Goal: Find specific page/section

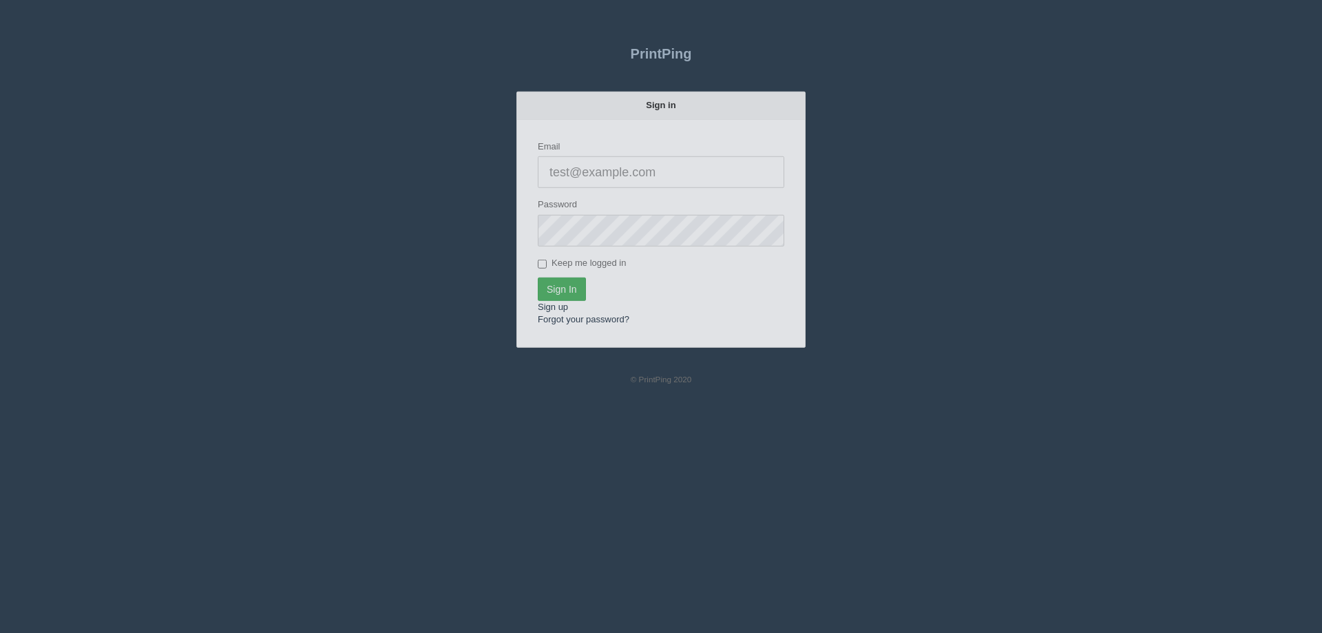
type input "[EMAIL_ADDRESS][DOMAIN_NAME]"
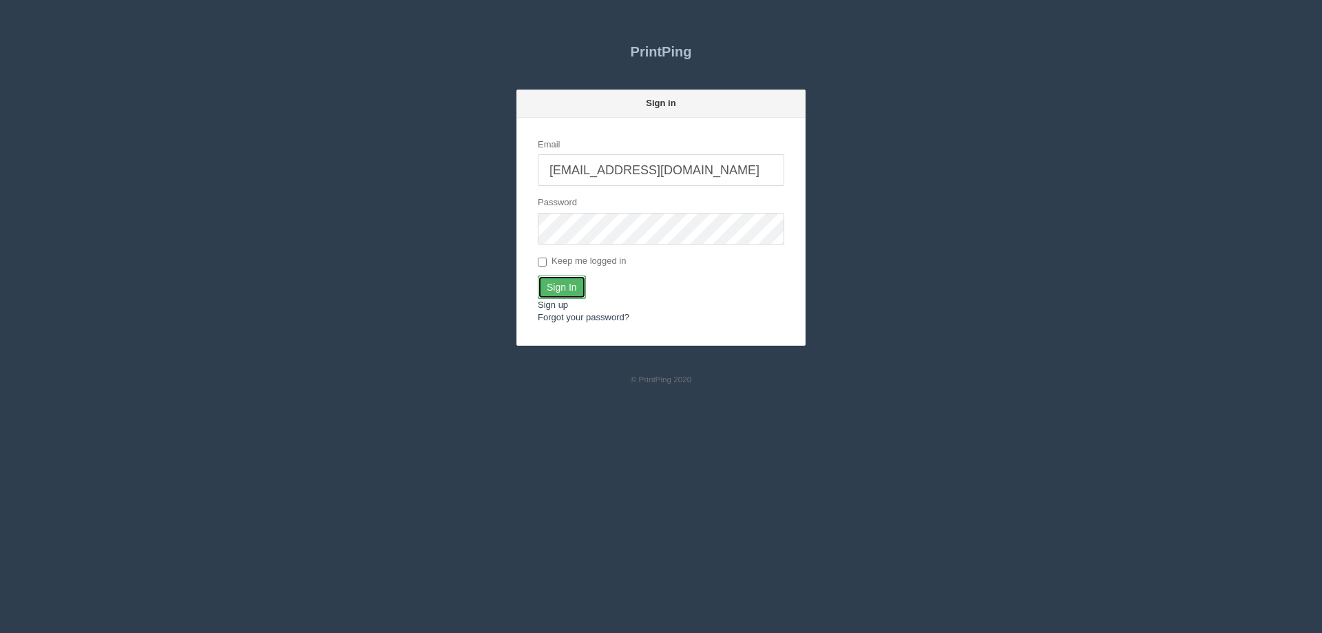
click at [561, 291] on input "Sign In" at bounding box center [562, 287] width 48 height 23
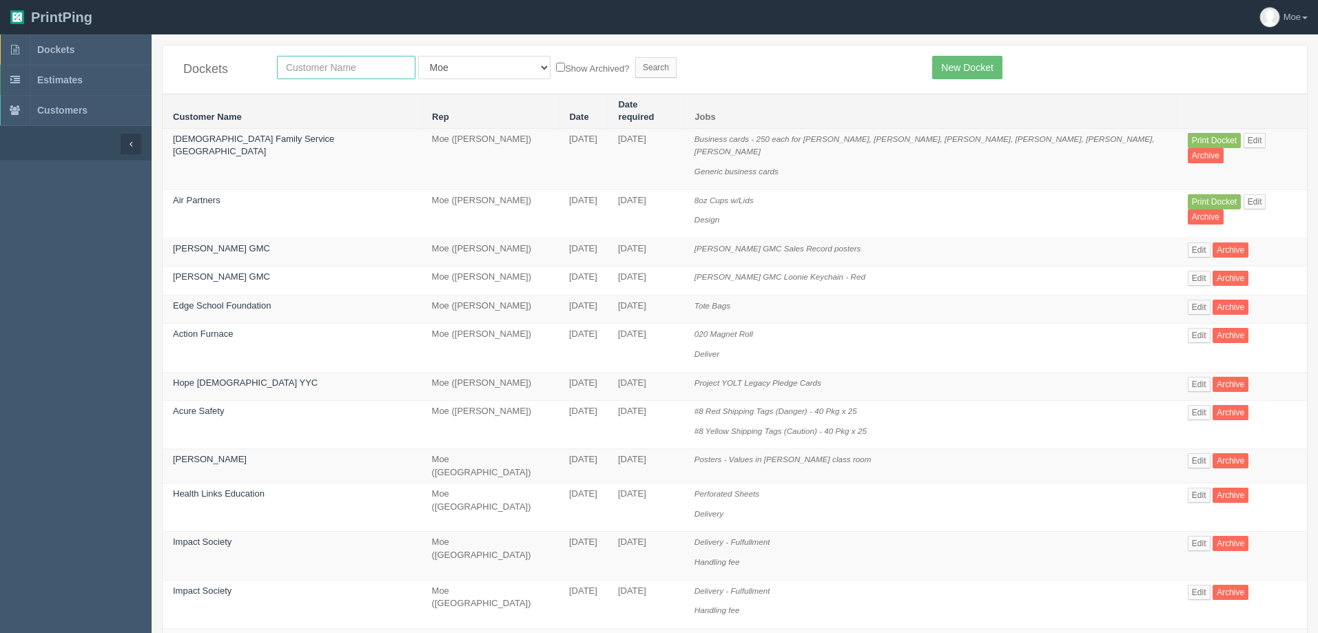
drag, startPoint x: 302, startPoint y: 67, endPoint x: 314, endPoint y: 70, distance: 12.7
click at [302, 67] on input "text" at bounding box center [346, 67] width 138 height 23
type input "strathmore ford"
click at [635, 67] on input "Search" at bounding box center [655, 67] width 41 height 21
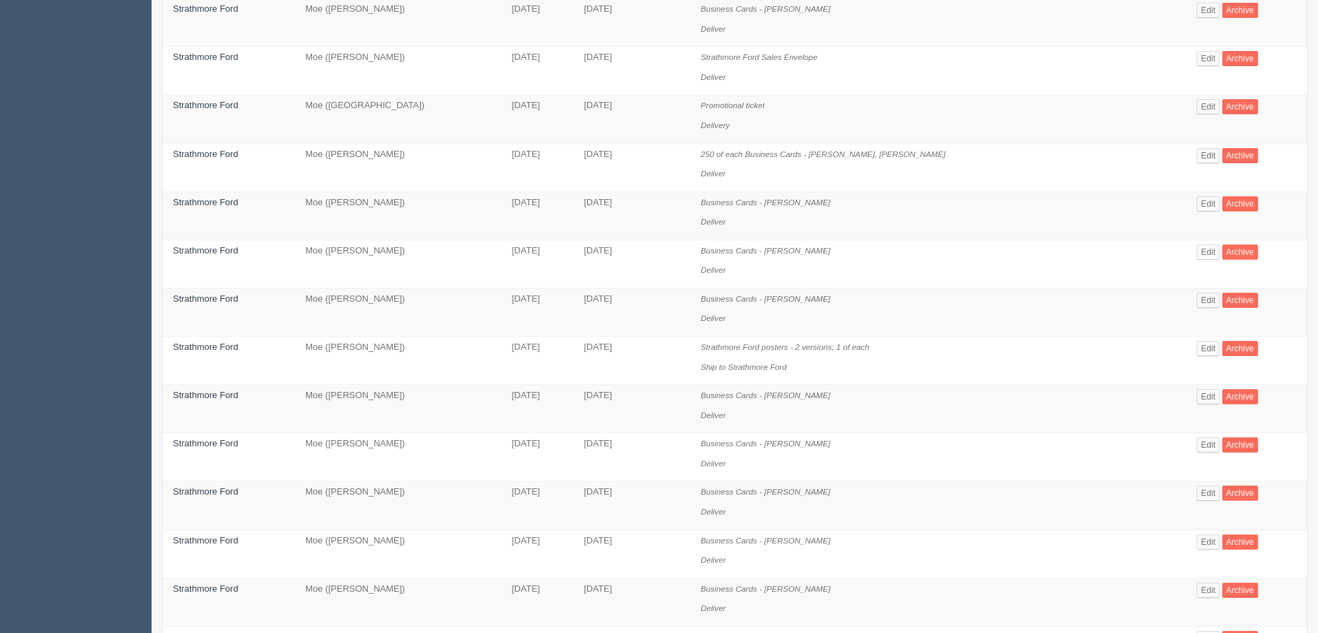
scroll to position [797, 0]
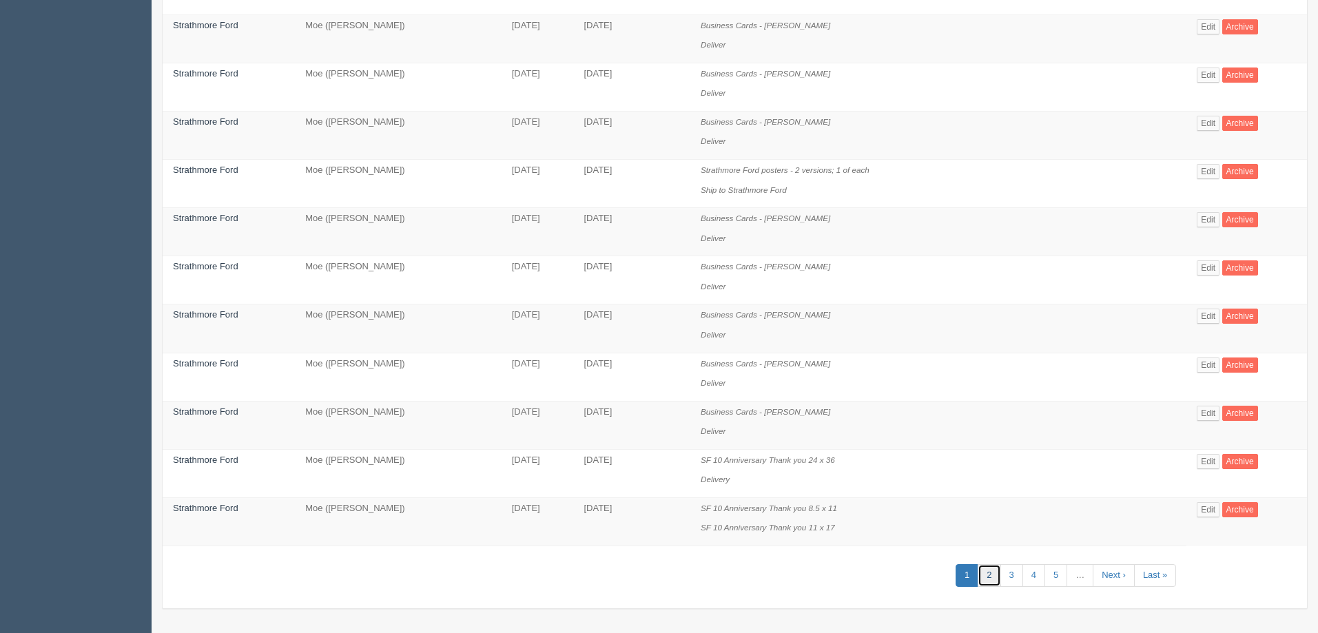
click at [977, 579] on link "2" at bounding box center [988, 575] width 23 height 23
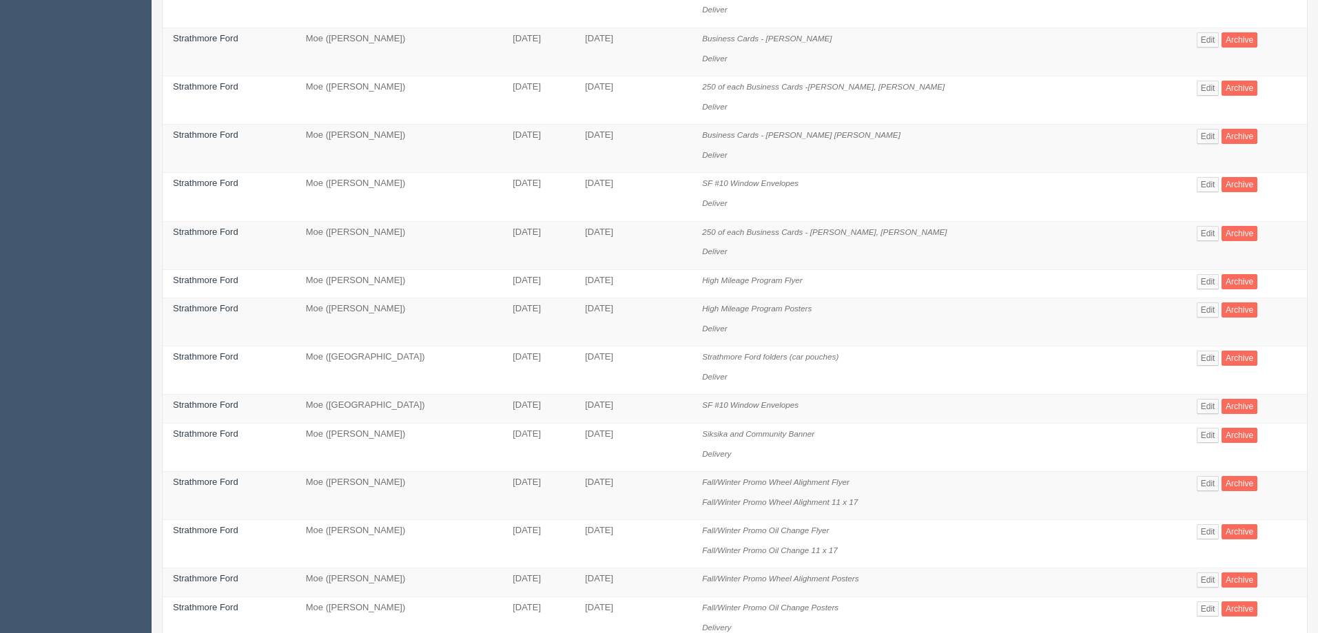
scroll to position [689, 0]
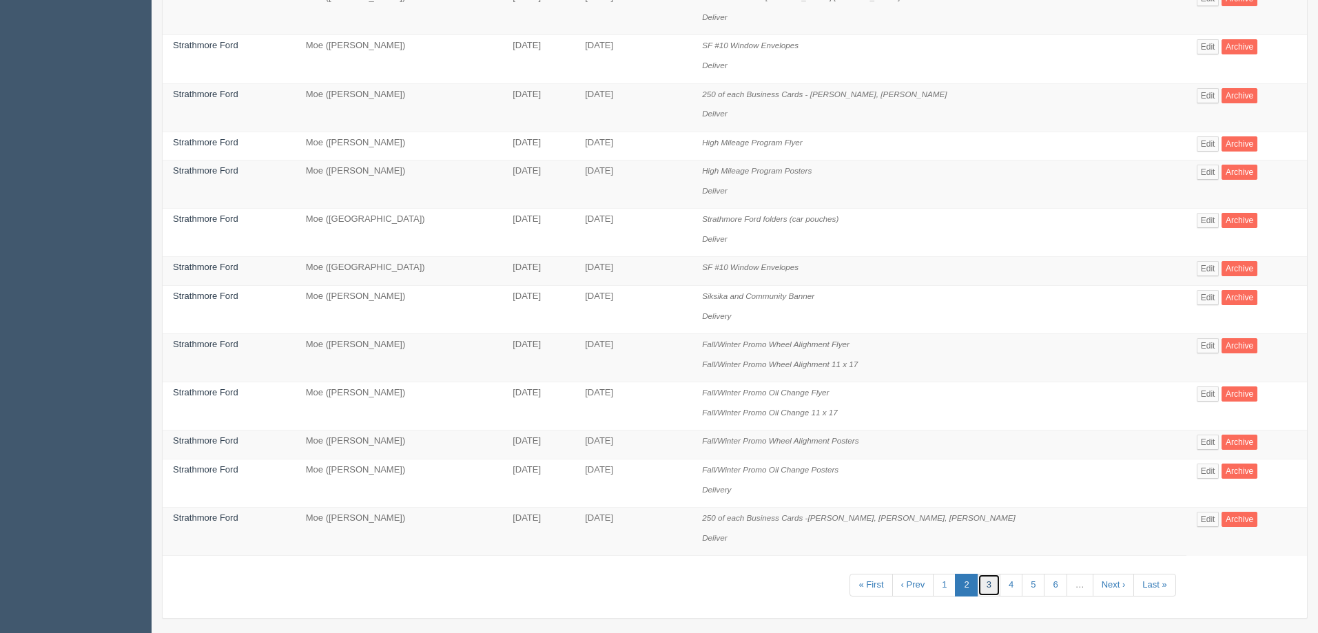
click at [986, 592] on link "3" at bounding box center [988, 585] width 23 height 23
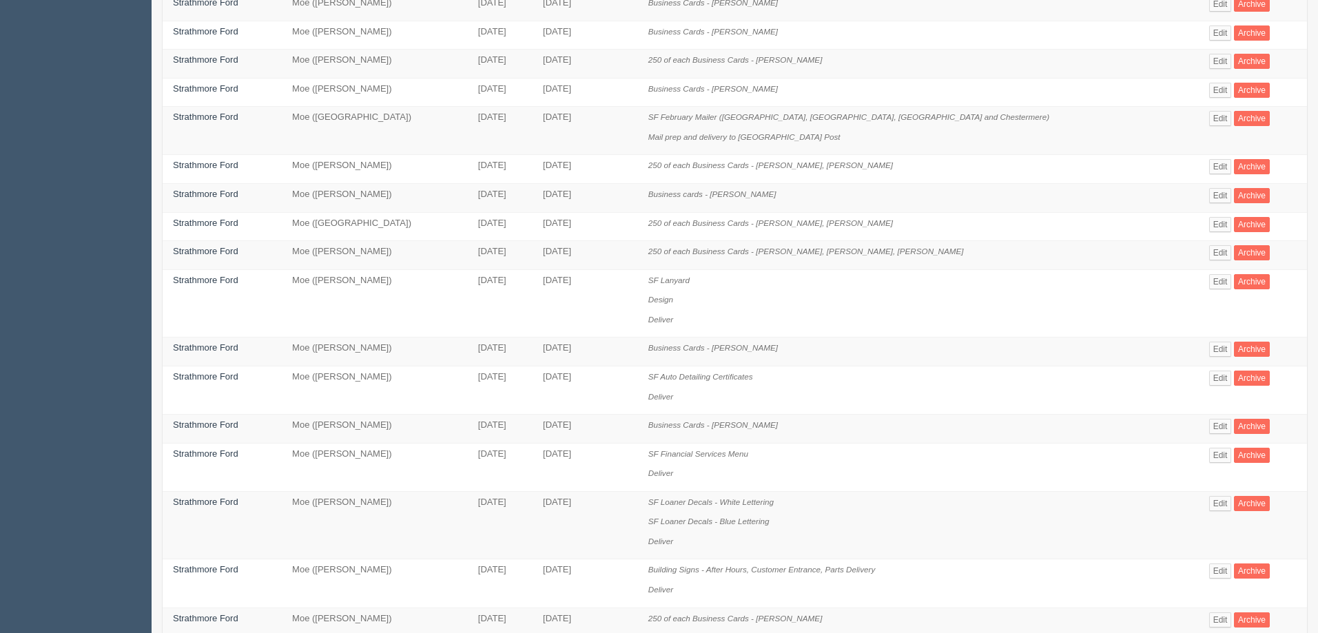
scroll to position [482, 0]
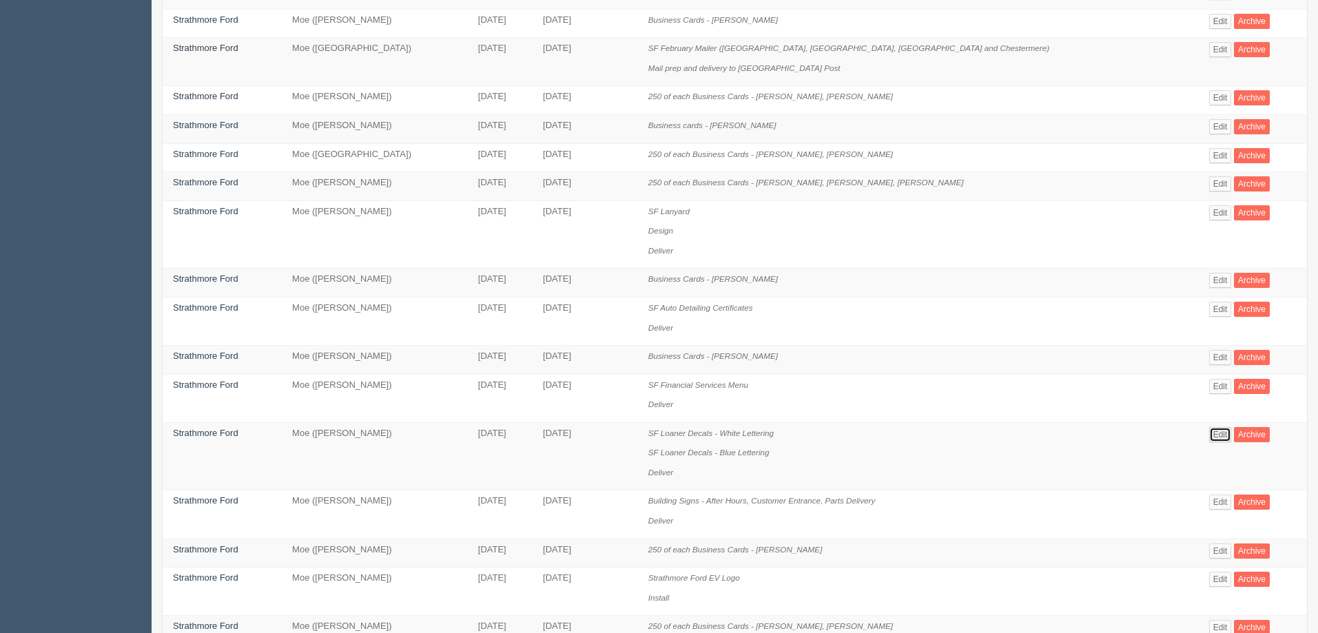
click at [1209, 434] on link "Edit" at bounding box center [1220, 434] width 23 height 15
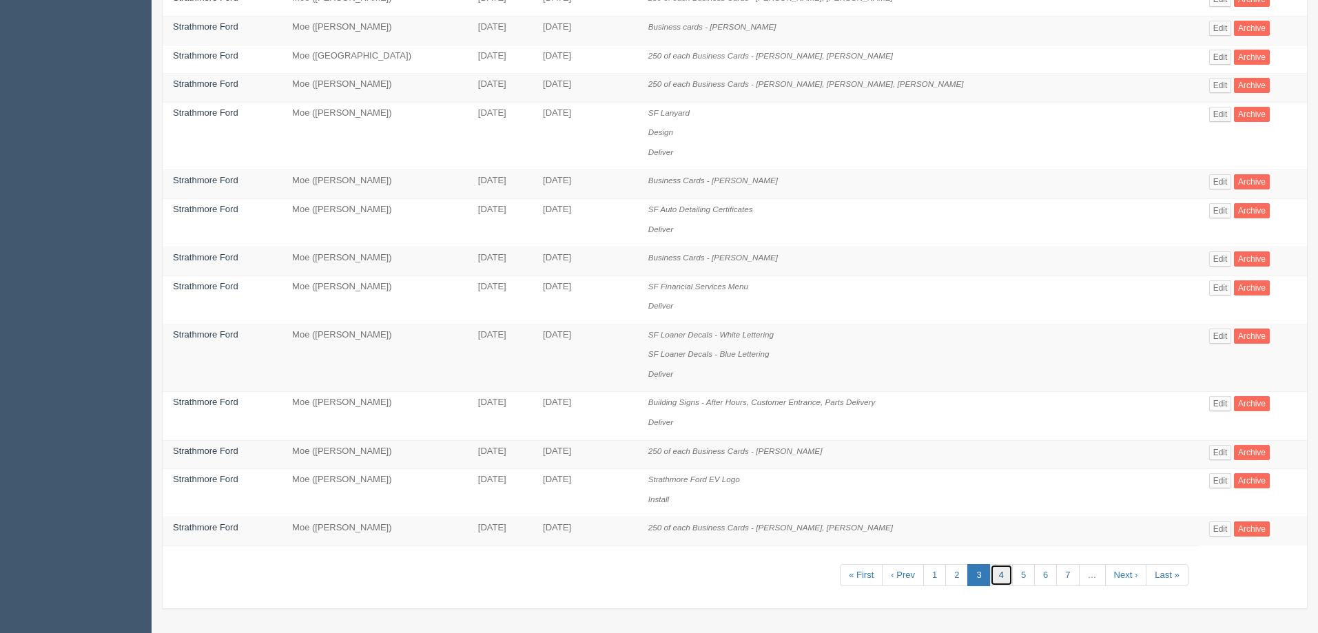
click at [990, 572] on link "4" at bounding box center [1001, 575] width 23 height 23
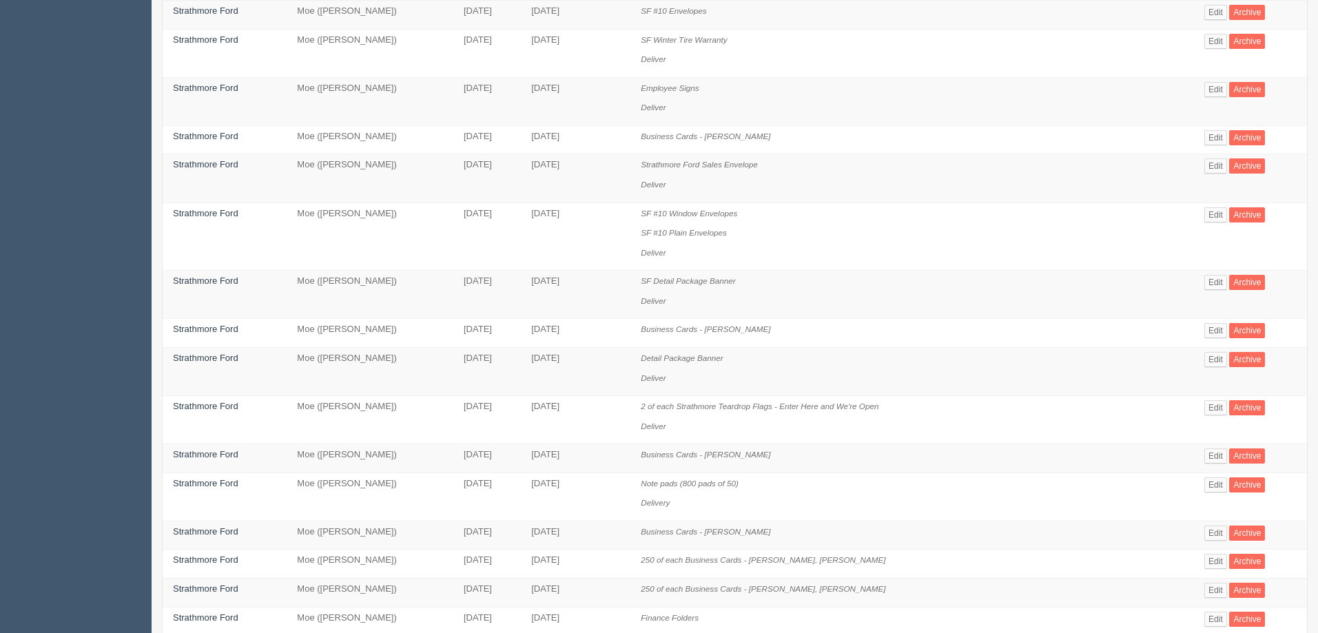
scroll to position [216, 0]
